Goal: Find specific page/section: Find specific page/section

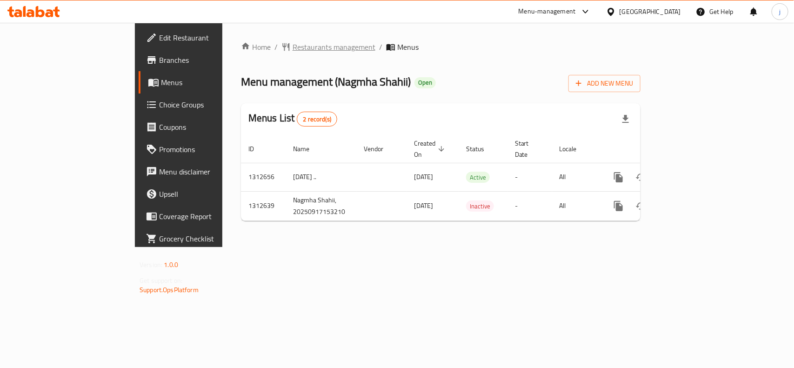
click at [293, 49] on span "Restaurants management" at bounding box center [334, 46] width 83 height 11
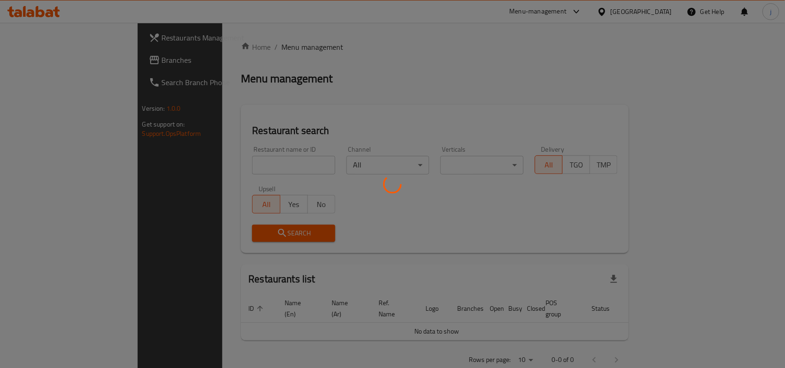
click at [252, 163] on div at bounding box center [392, 184] width 785 height 368
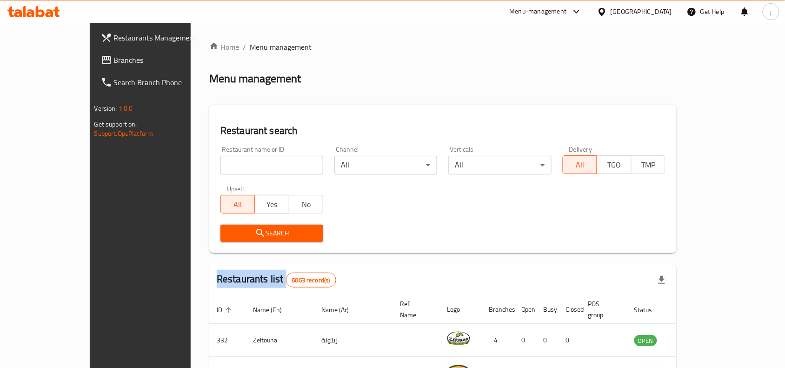
click at [252, 163] on div "Home / Menu management Menu management Restaurant search Restaurant name or ID …" at bounding box center [442, 331] width 467 height 580
click at [252, 163] on input "search" at bounding box center [271, 165] width 103 height 19
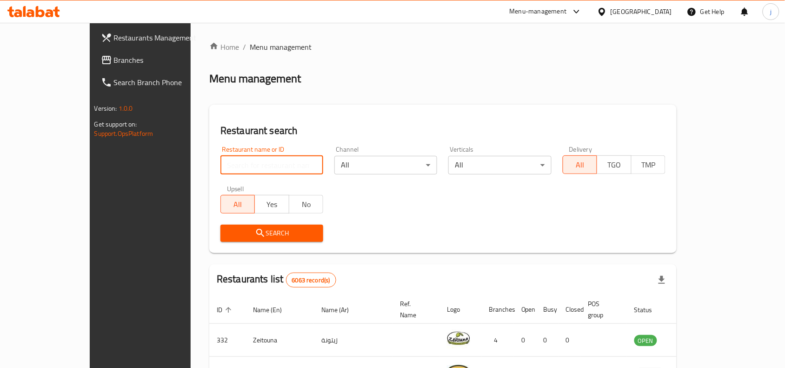
paste input "706189"
type input "706189"
click button "Search" at bounding box center [271, 233] width 103 height 17
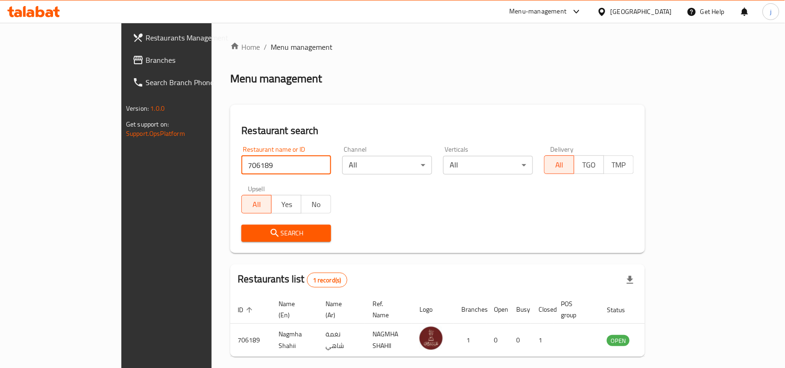
click at [287, 168] on input "706189" at bounding box center [286, 165] width 90 height 19
click at [290, 165] on input "706189" at bounding box center [286, 165] width 90 height 19
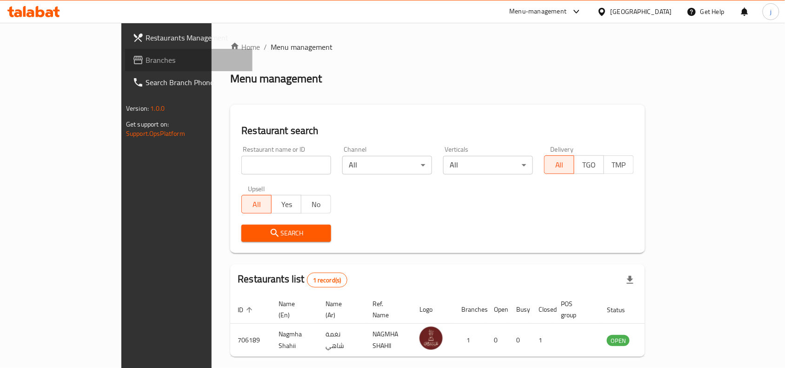
click at [146, 62] on span "Branches" at bounding box center [196, 59] width 100 height 11
